Goal: Task Accomplishment & Management: Manage account settings

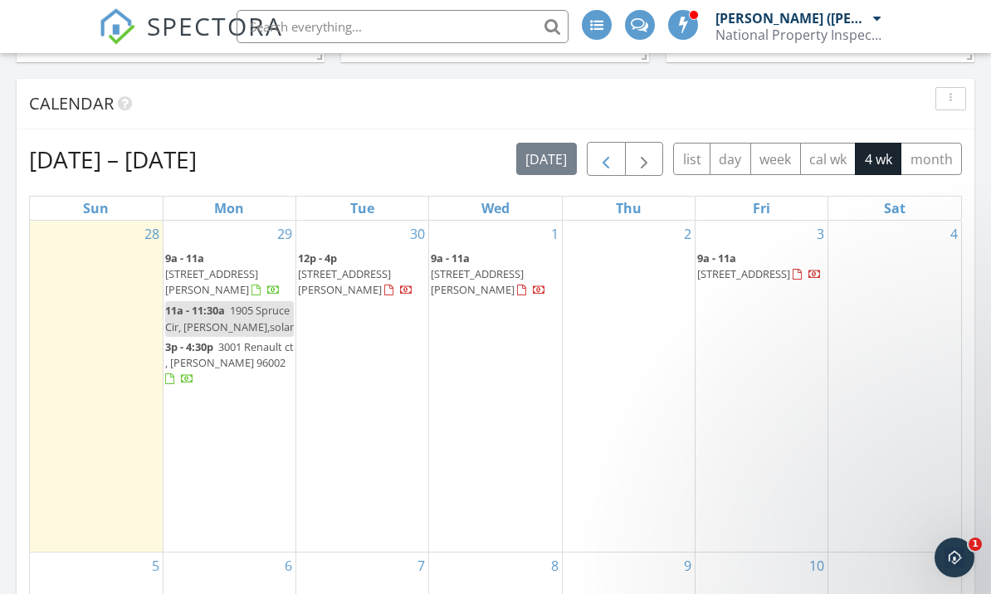
click at [604, 160] on span "button" at bounding box center [606, 159] width 20 height 20
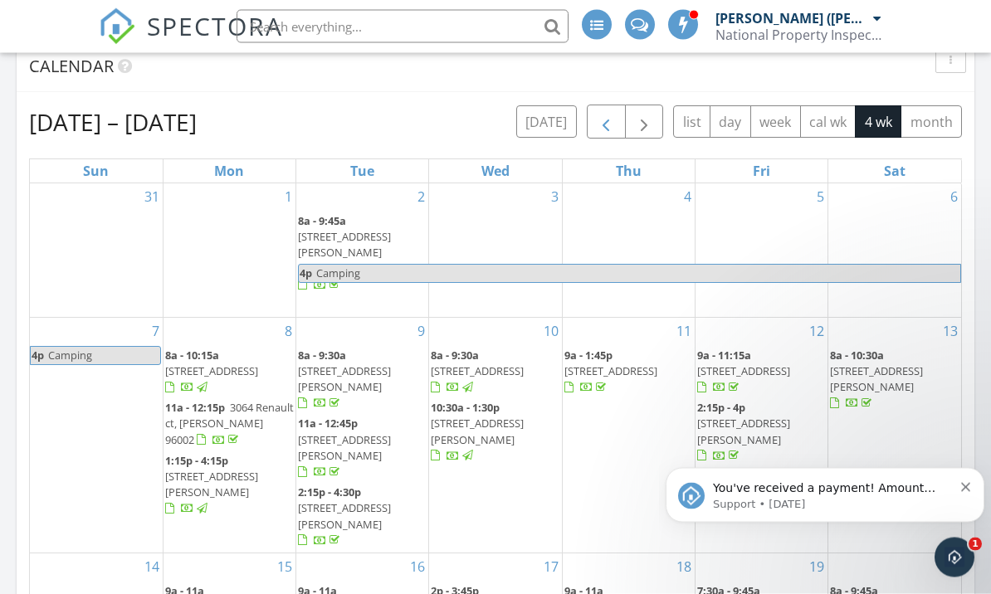
scroll to position [457, 0]
click at [603, 127] on span "button" at bounding box center [606, 122] width 20 height 20
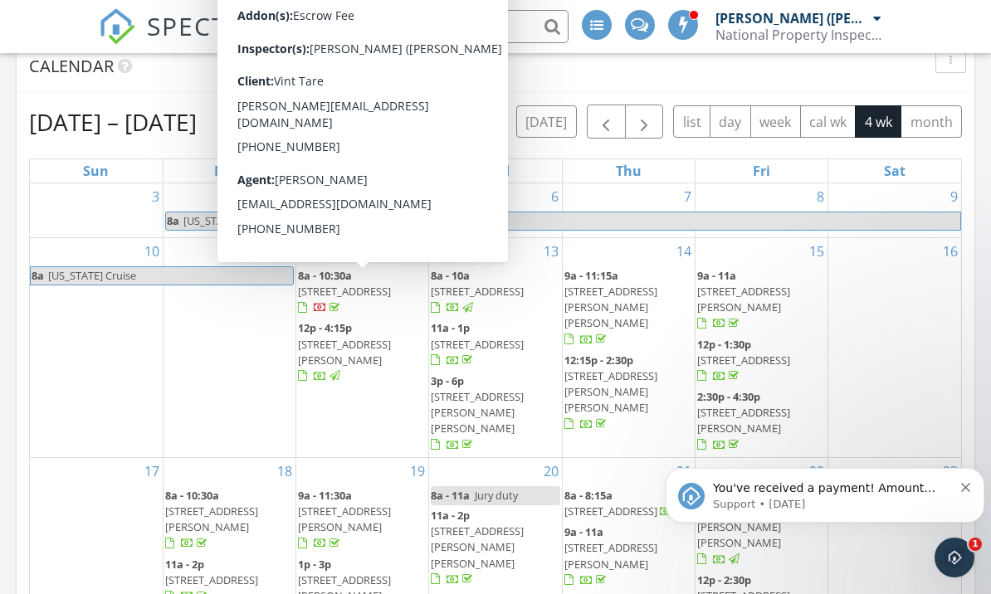
click at [382, 285] on span "5721 High Meadow Dr, Weed 96094" at bounding box center [344, 291] width 93 height 15
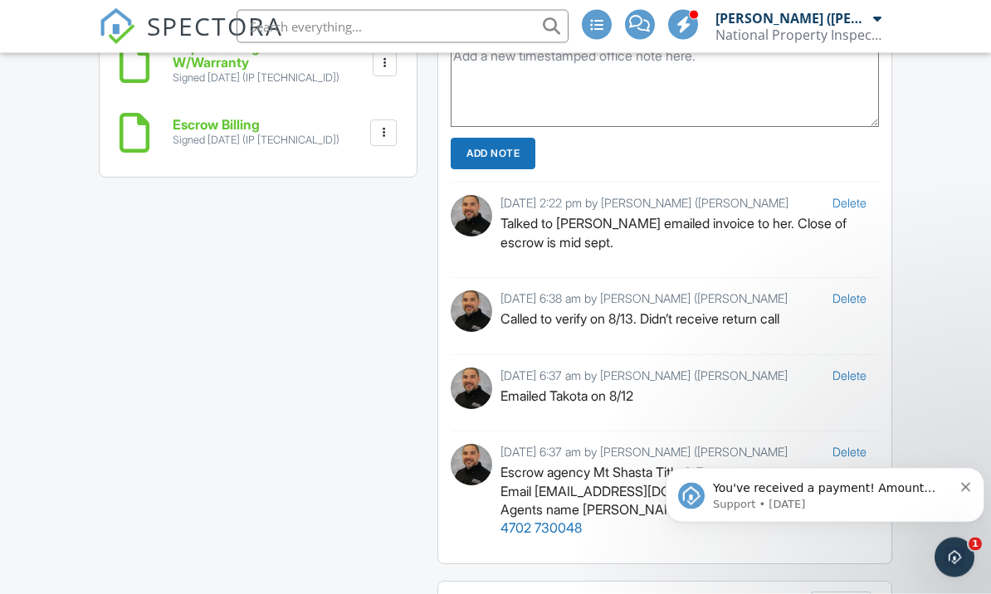
scroll to position [1418, 0]
click at [951, 483] on p "You've received a payment! Amount $375.00 Fee $0.00 Net $375.00 Transaction # p…" at bounding box center [833, 489] width 240 height 17
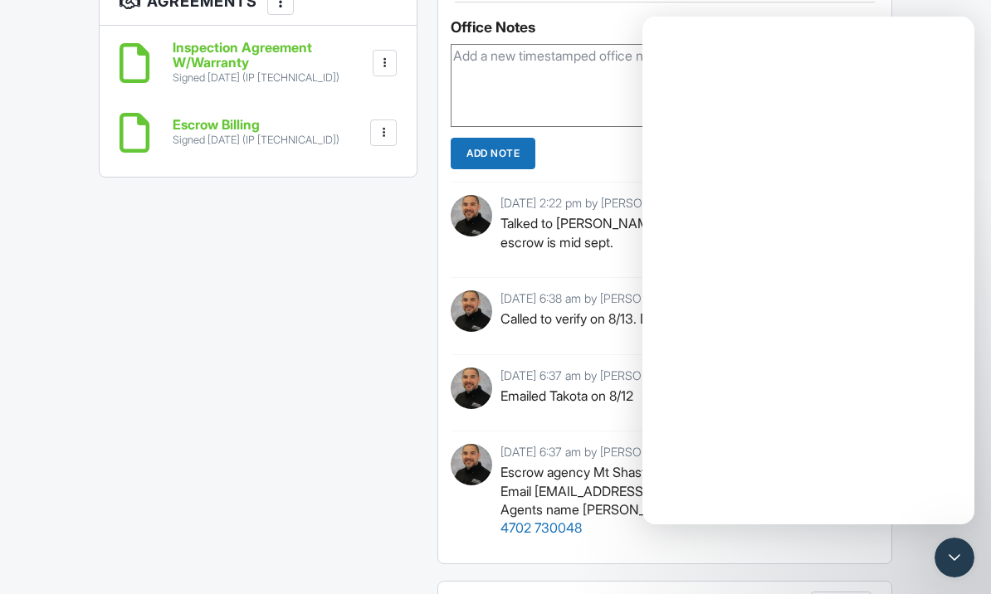
scroll to position [0, 0]
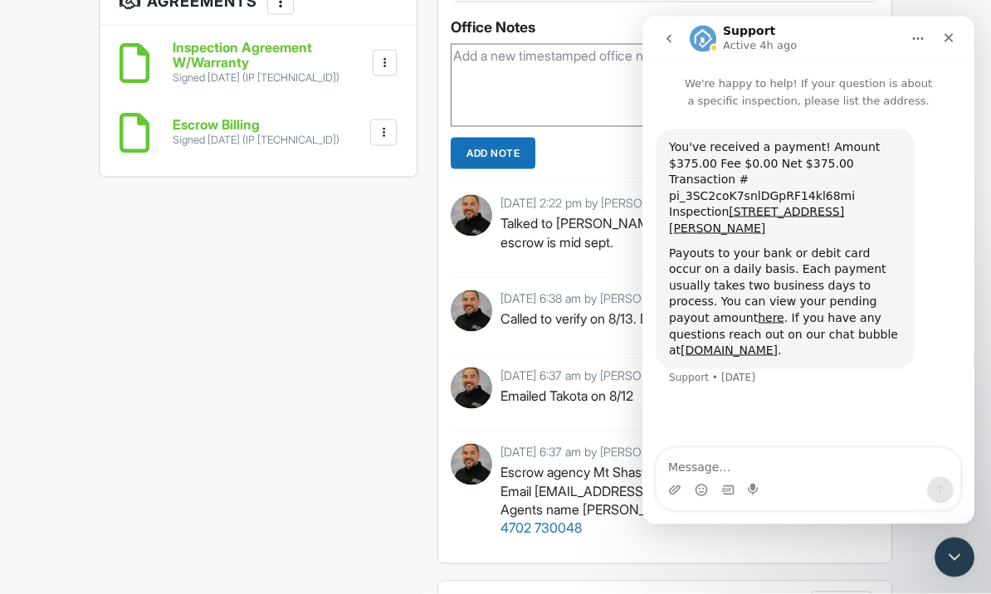
click at [301, 387] on div "All emails and texts are disabled for this inspection! All emails and texts hav…" at bounding box center [495, 18] width 813 height 1864
click at [955, 38] on div "Close" at bounding box center [949, 38] width 30 height 30
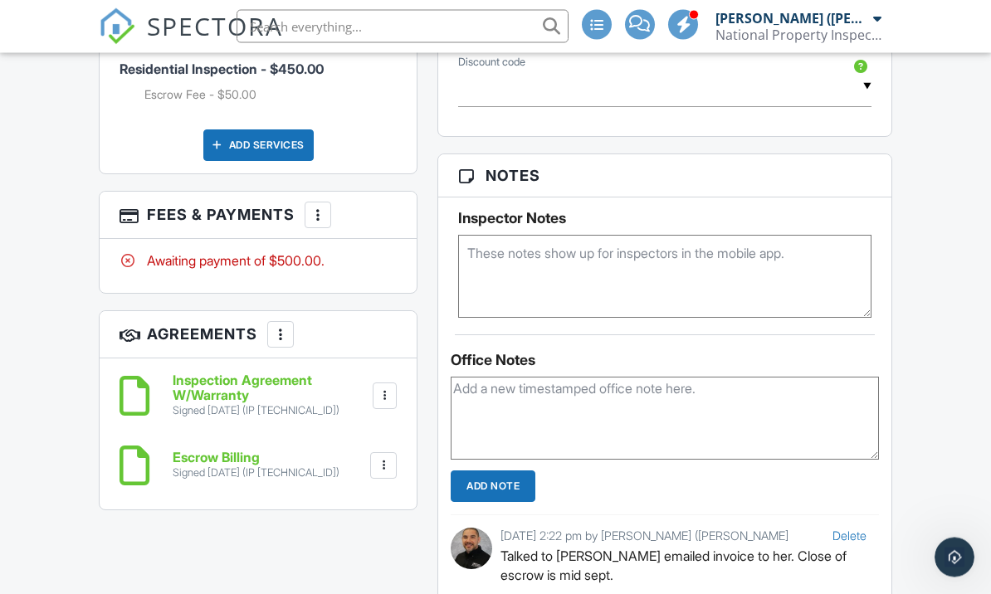
scroll to position [915, 0]
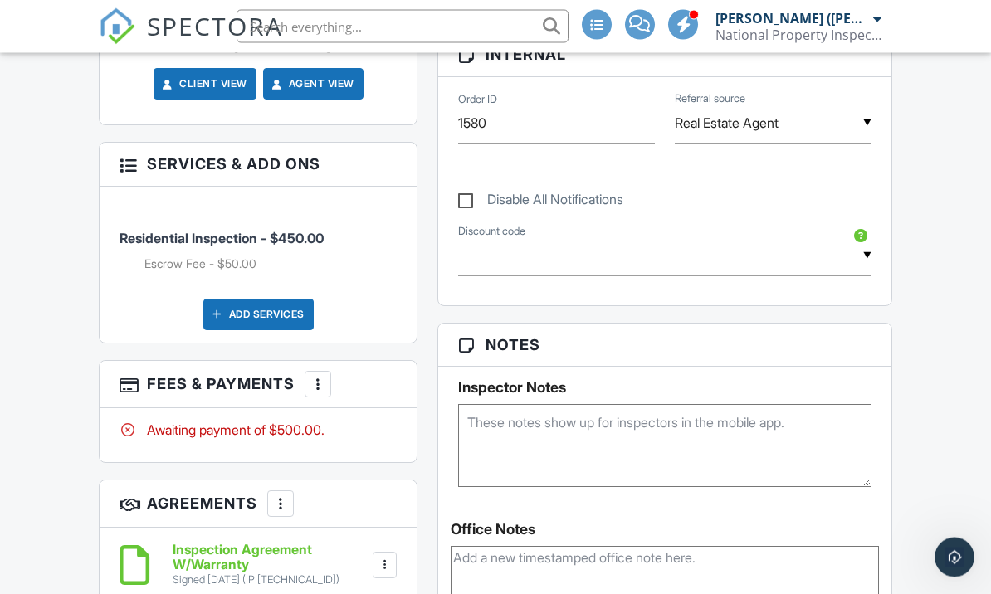
click at [320, 372] on div "More" at bounding box center [318, 385] width 27 height 27
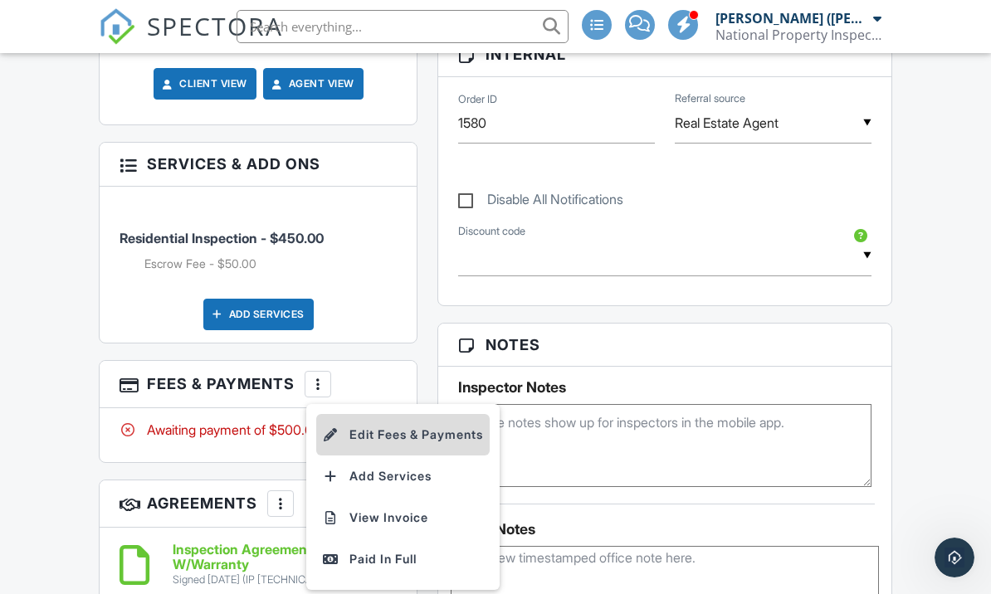
click at [428, 414] on li "Edit Fees & Payments" at bounding box center [402, 435] width 173 height 42
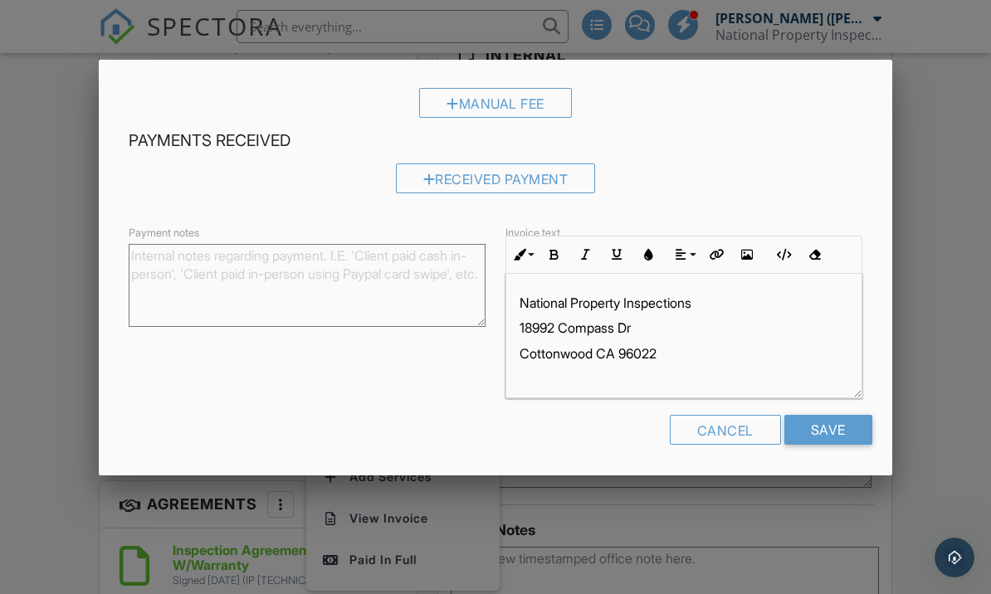
scroll to position [181, 0]
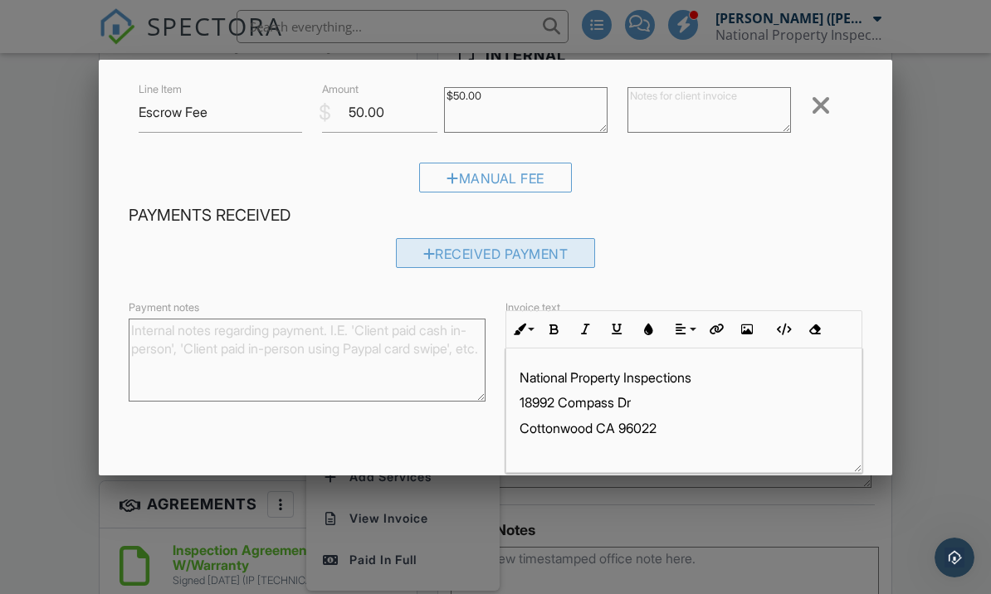
click at [530, 247] on div "Received Payment" at bounding box center [496, 253] width 200 height 30
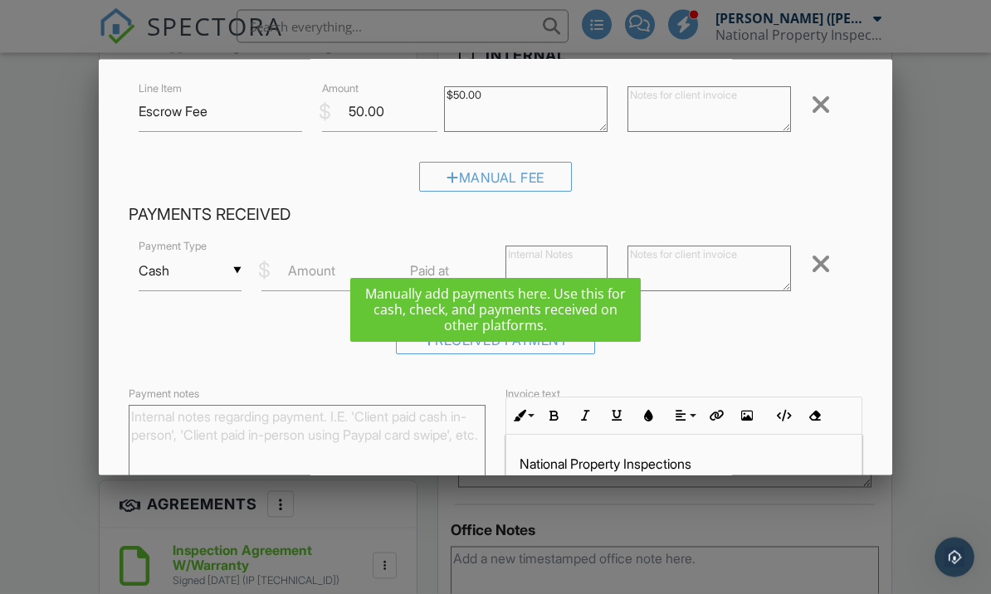
click at [197, 269] on input "Cash" at bounding box center [190, 272] width 102 height 41
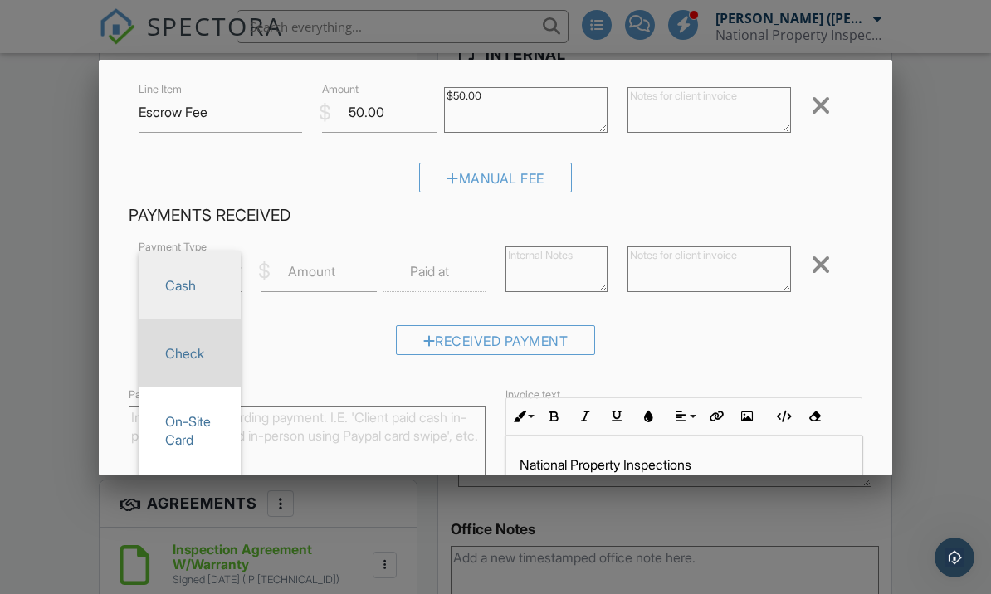
click at [188, 357] on span "Check" at bounding box center [190, 354] width 76 height 42
type input "Check"
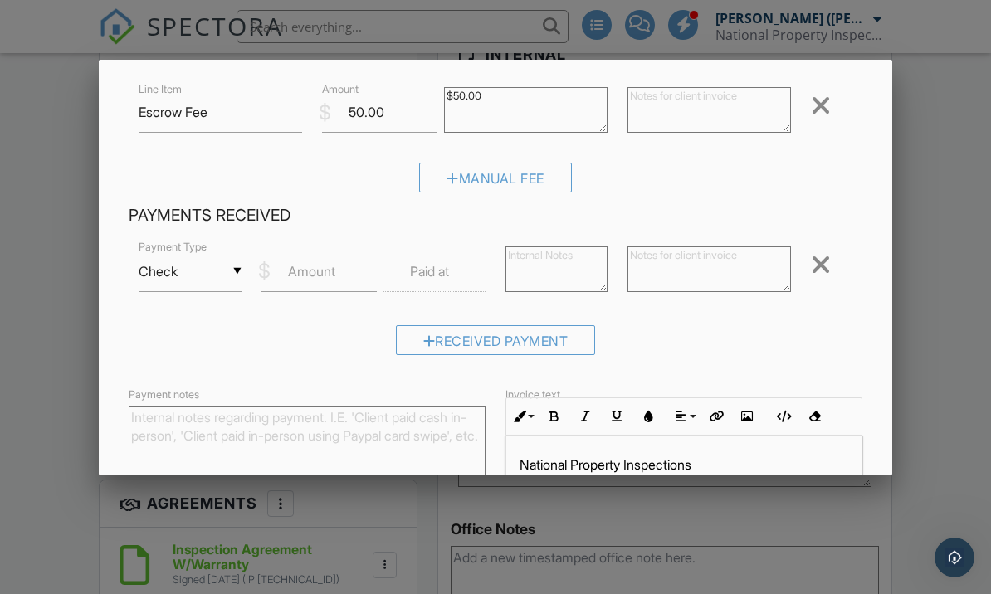
click at [314, 272] on label "Amount" at bounding box center [311, 271] width 47 height 18
click at [314, 272] on input "Amount" at bounding box center [318, 272] width 115 height 41
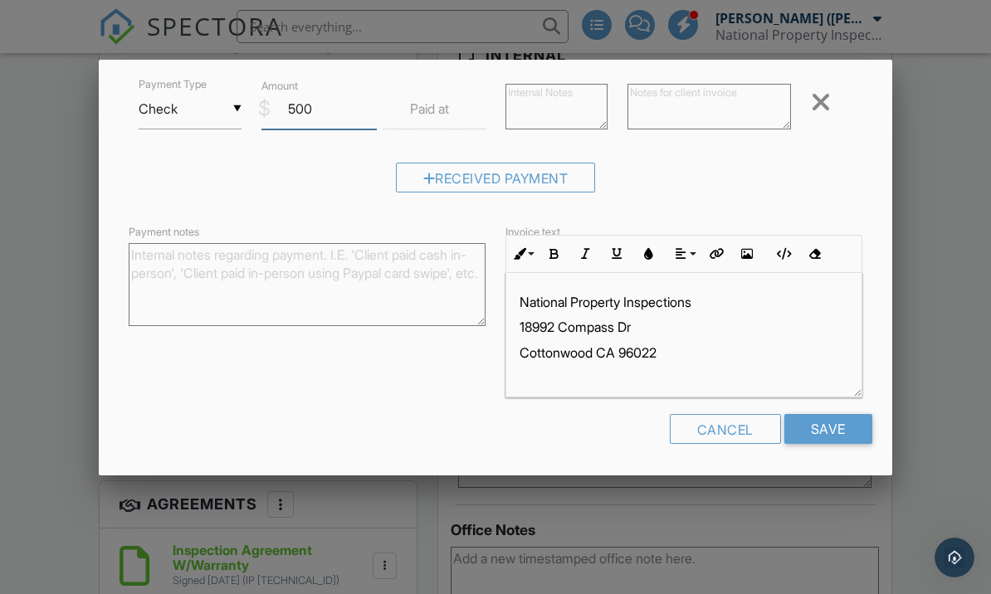
scroll to position [343, 0]
type input "500"
click at [837, 427] on input "Save" at bounding box center [828, 430] width 88 height 30
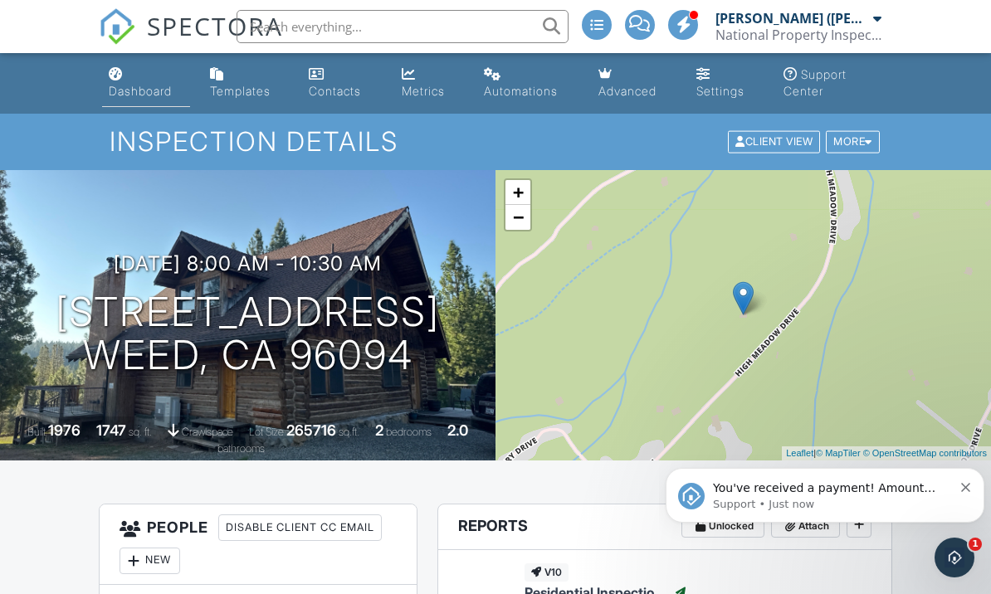
click at [169, 106] on link "Dashboard" at bounding box center [146, 83] width 88 height 47
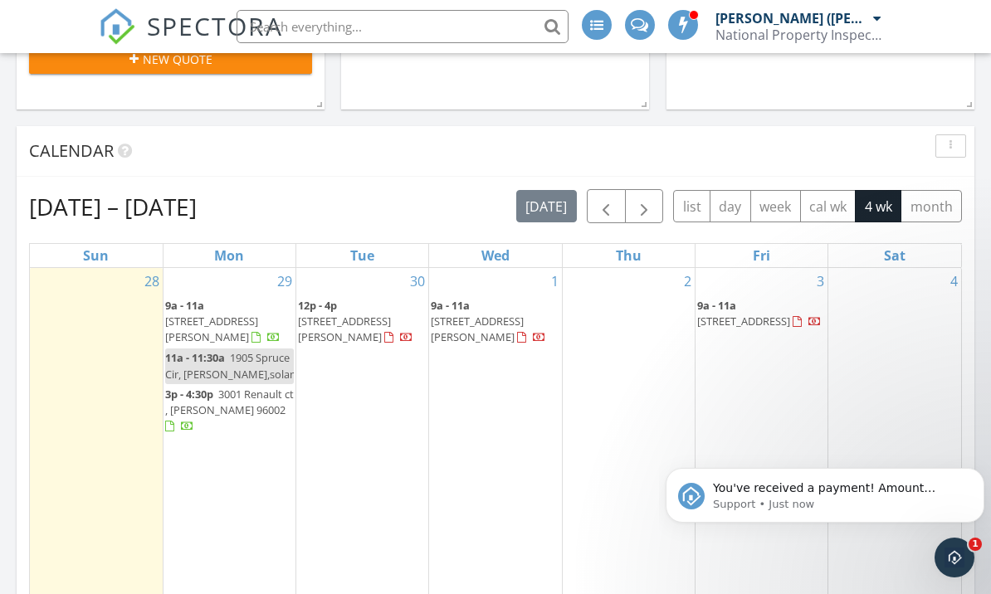
scroll to position [427, 0]
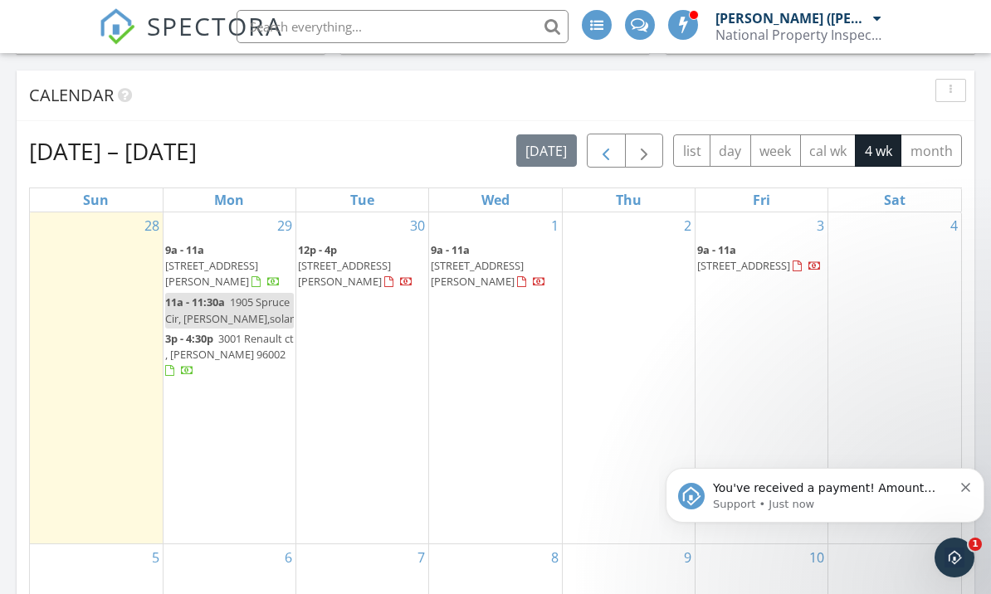
click at [619, 154] on button "button" at bounding box center [606, 151] width 39 height 34
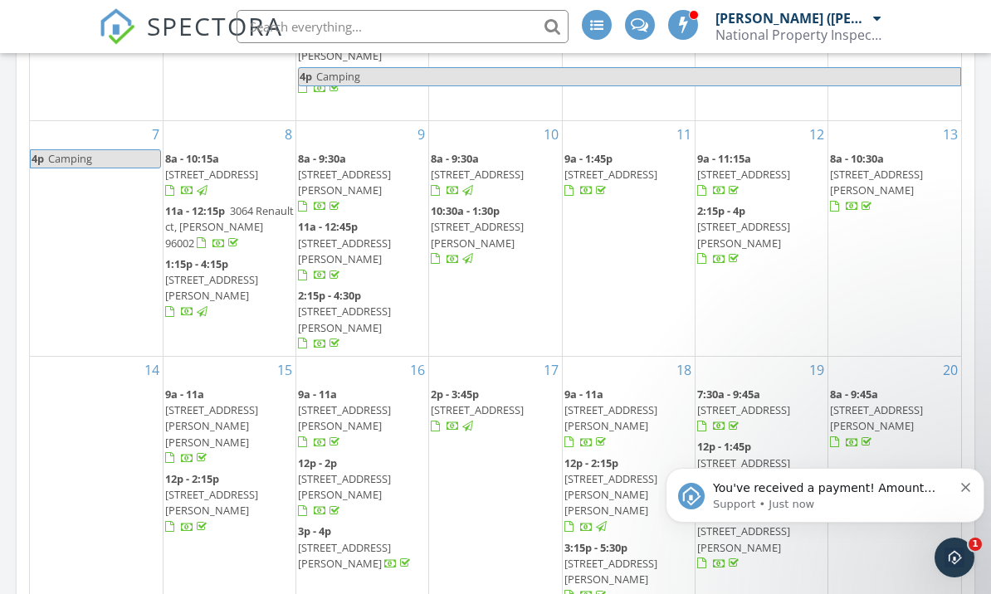
scroll to position [623, 0]
click at [962, 485] on icon "Dismiss notification" at bounding box center [965, 487] width 9 height 9
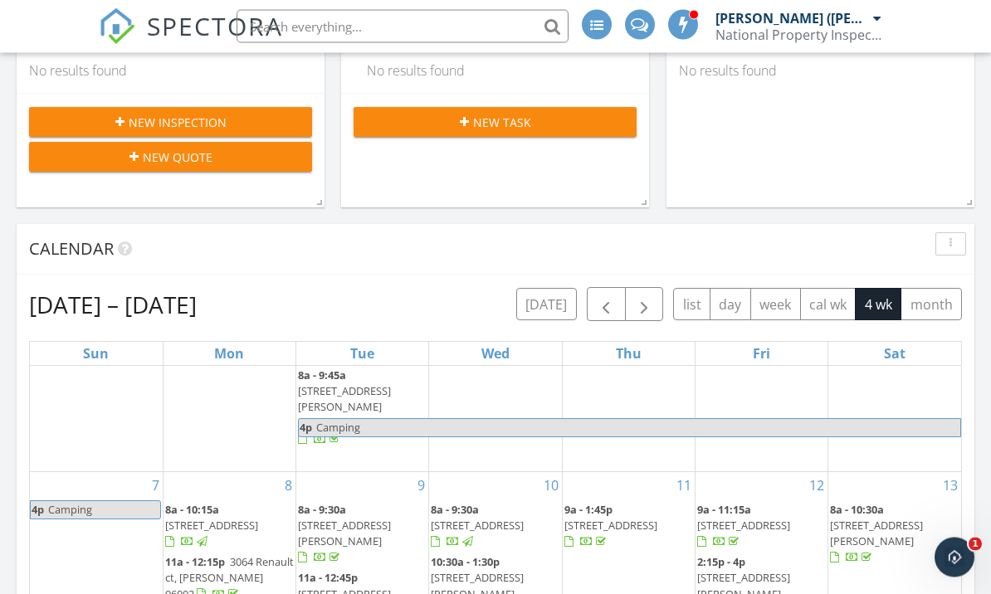
scroll to position [272, 0]
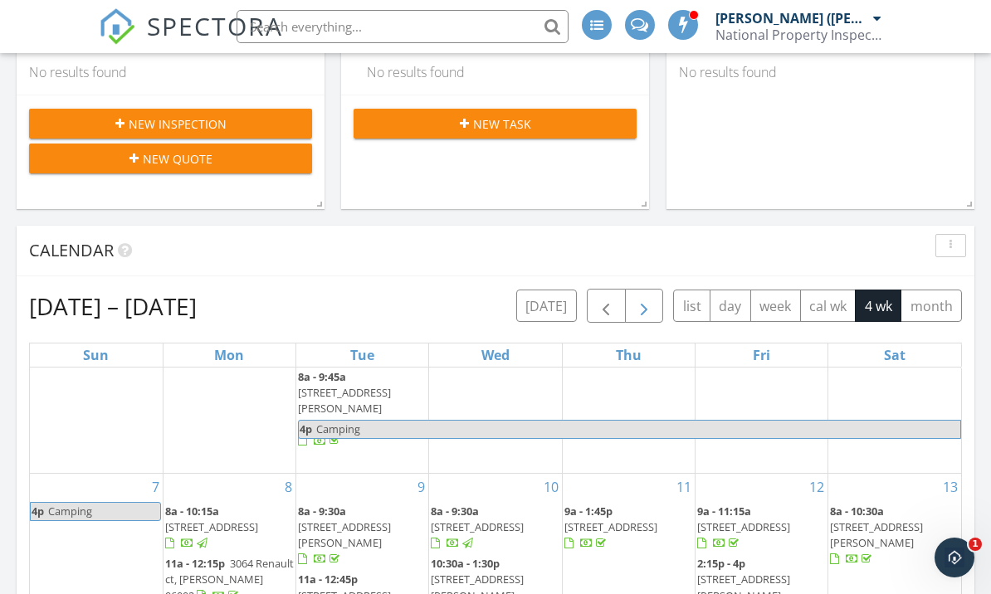
click at [650, 310] on span "button" at bounding box center [644, 306] width 20 height 20
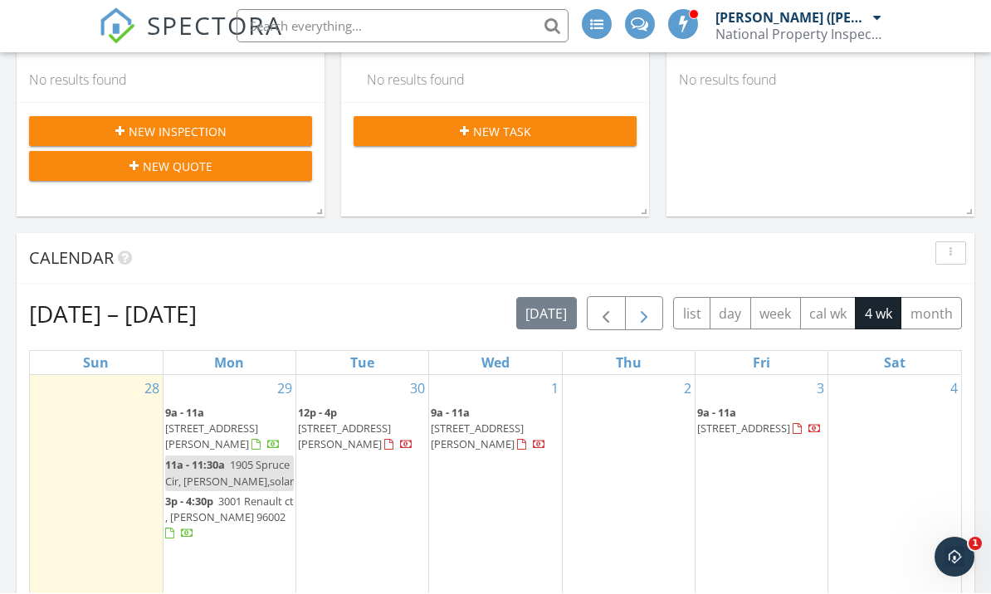
scroll to position [265, 0]
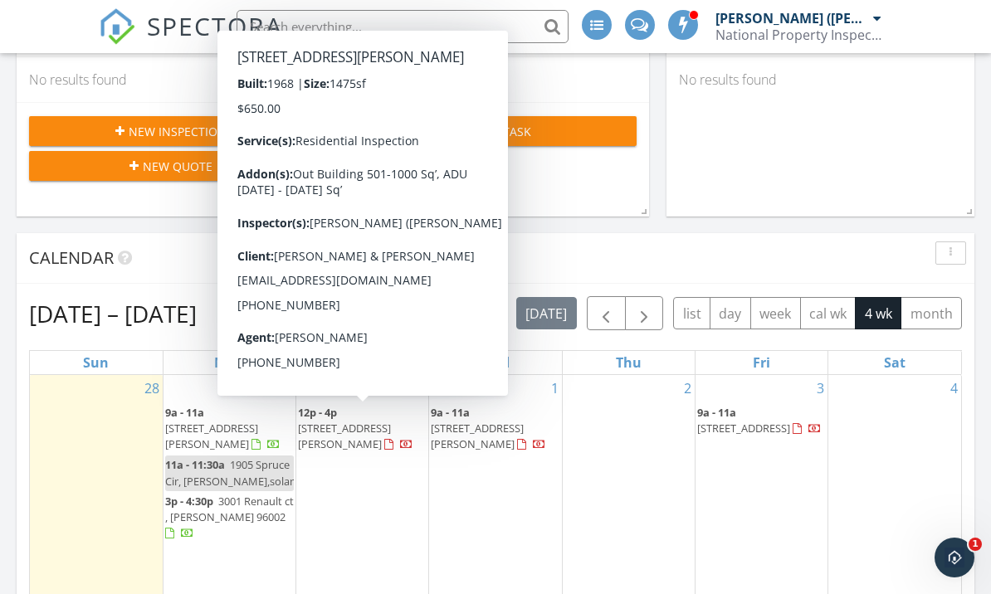
click at [515, 526] on div "1 9a - 11a 18500 Meeks Rd, Cottonwood 96022" at bounding box center [495, 540] width 132 height 331
